Goal: Find specific page/section: Find specific page/section

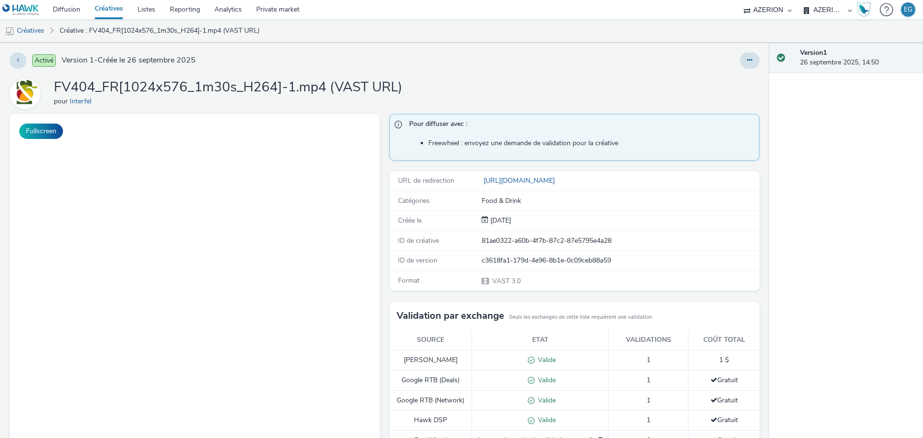
select select "79162ed7-0017-4339-93b0-3399b708648f"
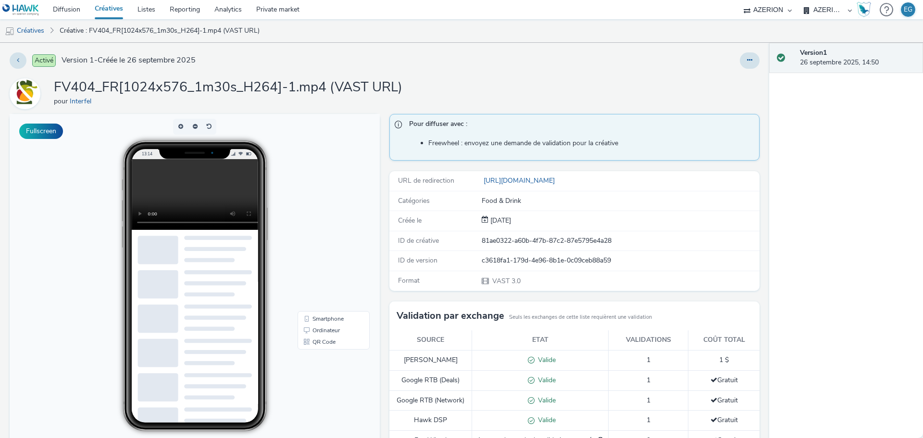
scroll to position [219, 0]
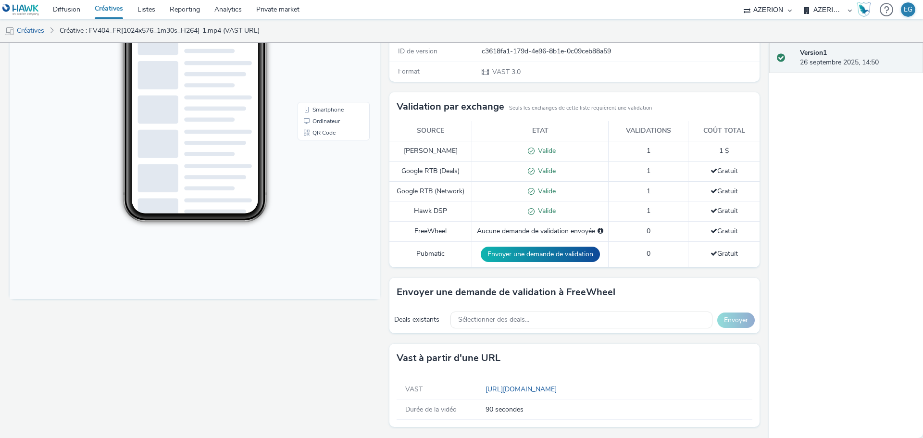
click at [111, 9] on link "Créatives" at bounding box center [109, 9] width 43 height 19
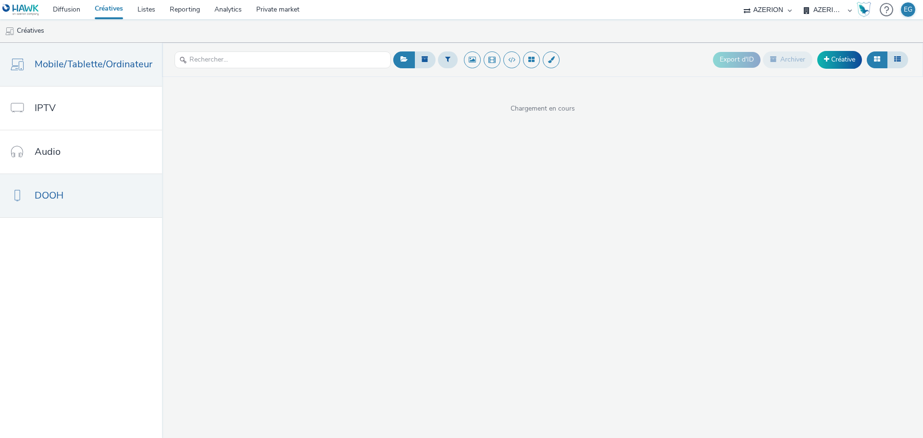
click at [53, 196] on span "DOOH" at bounding box center [49, 196] width 29 height 14
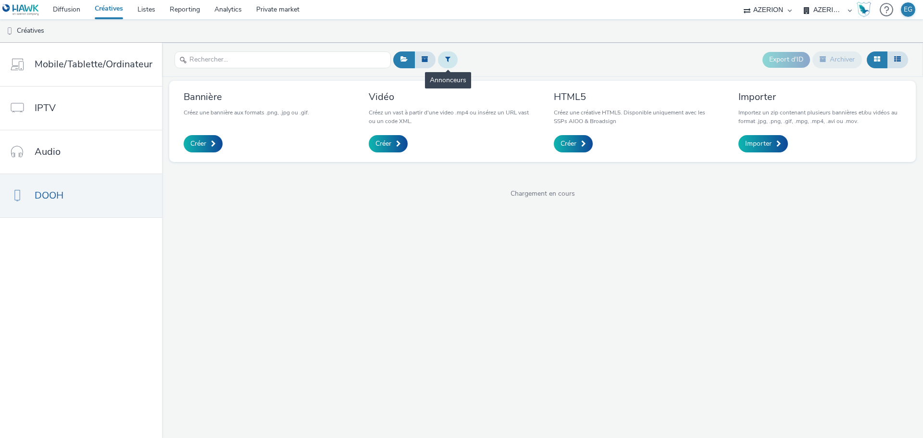
click at [452, 63] on button at bounding box center [448, 59] width 20 height 16
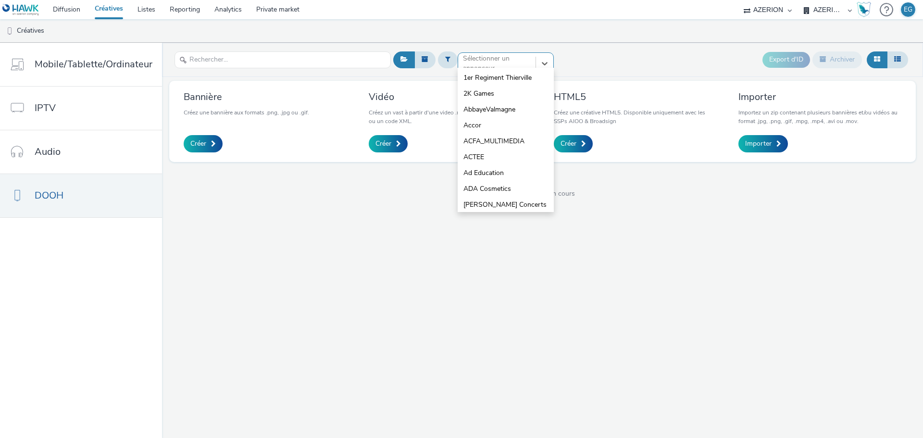
click at [498, 63] on div at bounding box center [497, 64] width 68 height 12
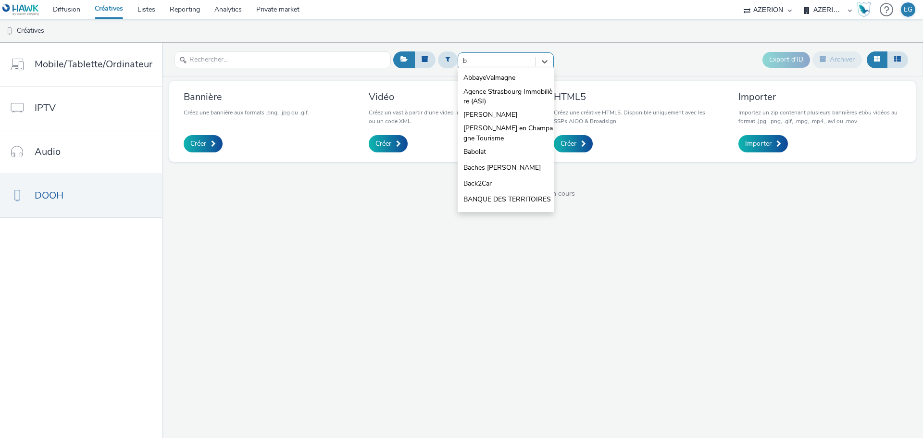
type input "br"
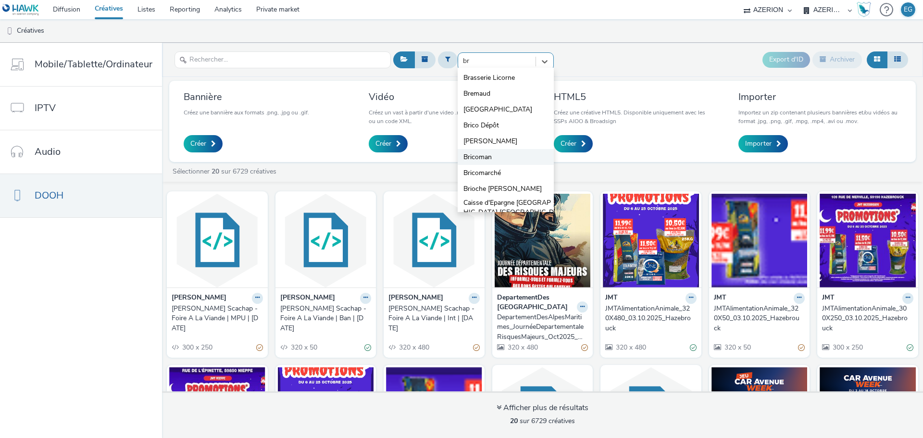
click at [485, 155] on span "Bricoman" at bounding box center [478, 157] width 28 height 10
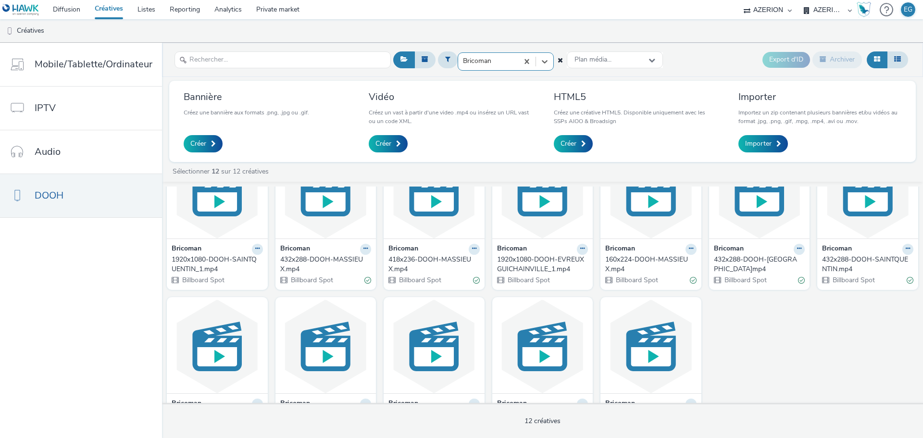
scroll to position [95, 0]
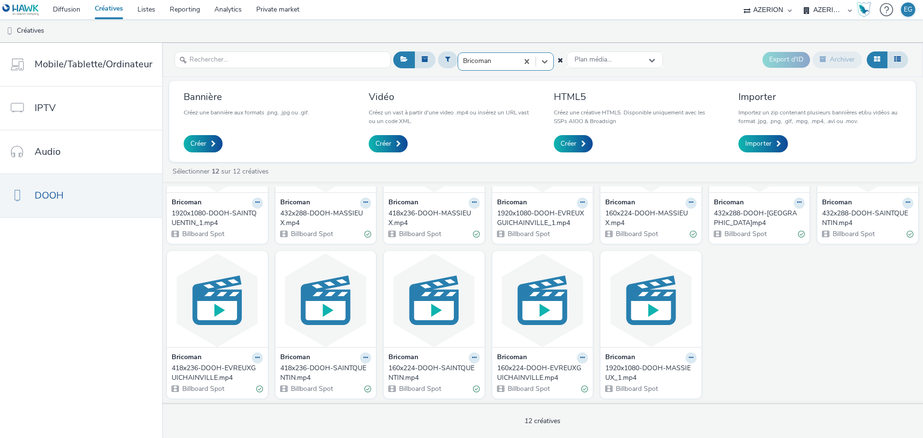
click at [302, 370] on div "418x236-DOOH-SAINTQUENTIN.mp4" at bounding box center [324, 374] width 88 height 20
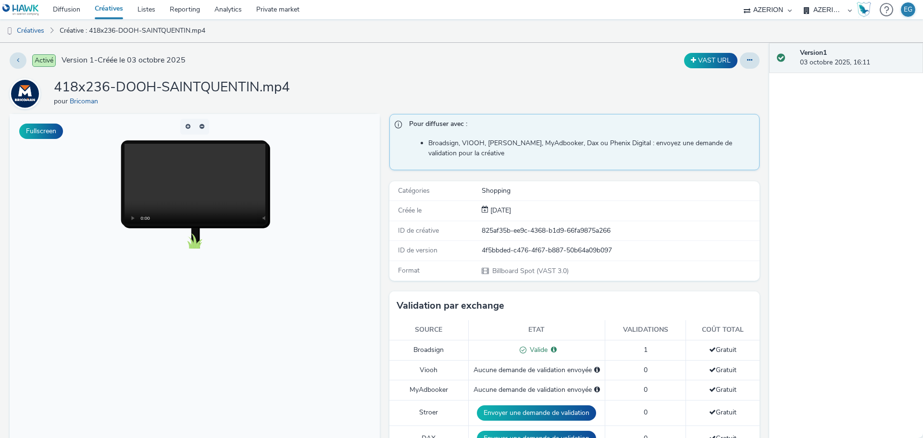
click at [307, 34] on ul "Créatives Créative : 418x236-DOOH-SAINTQUENTIN.mp4" at bounding box center [461, 30] width 923 height 23
click at [102, 6] on link "Créatives" at bounding box center [109, 9] width 43 height 19
